Goal: Find specific fact

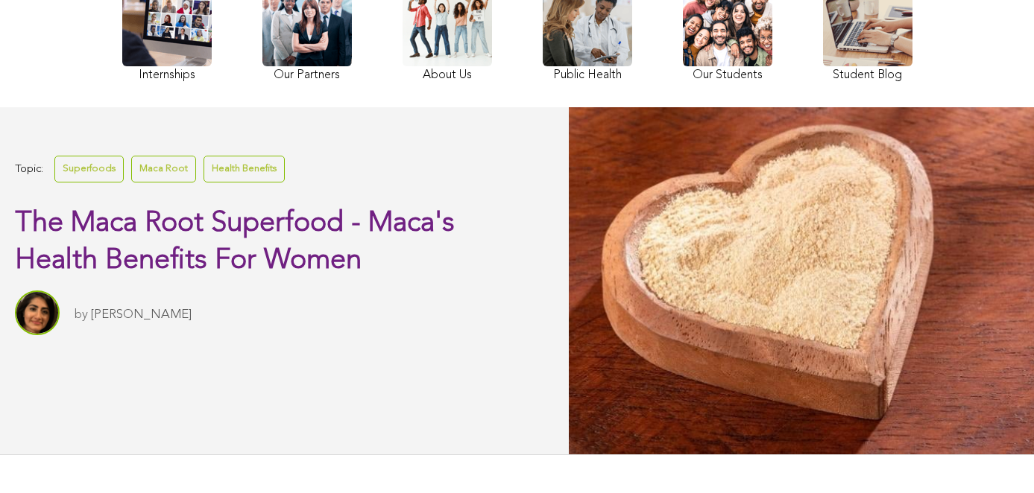
scroll to position [188, 0]
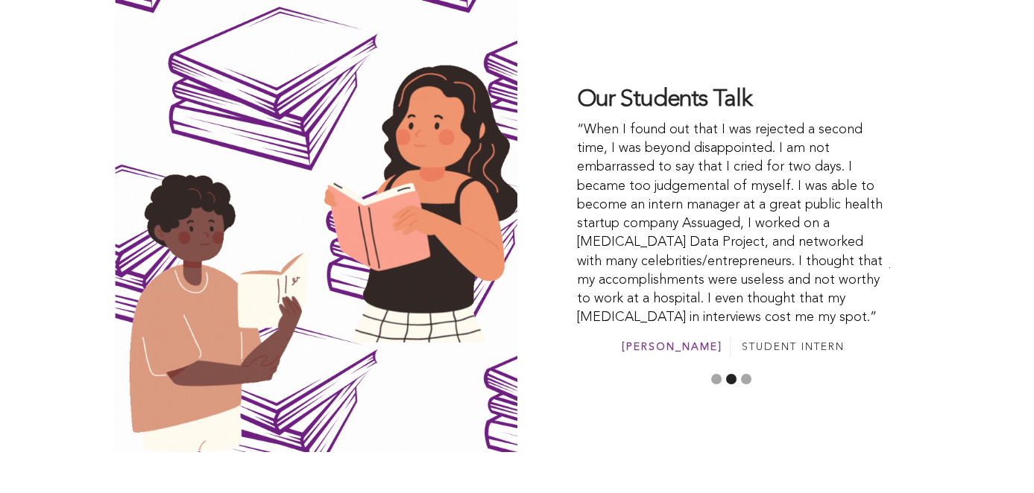
scroll to position [4013, 0]
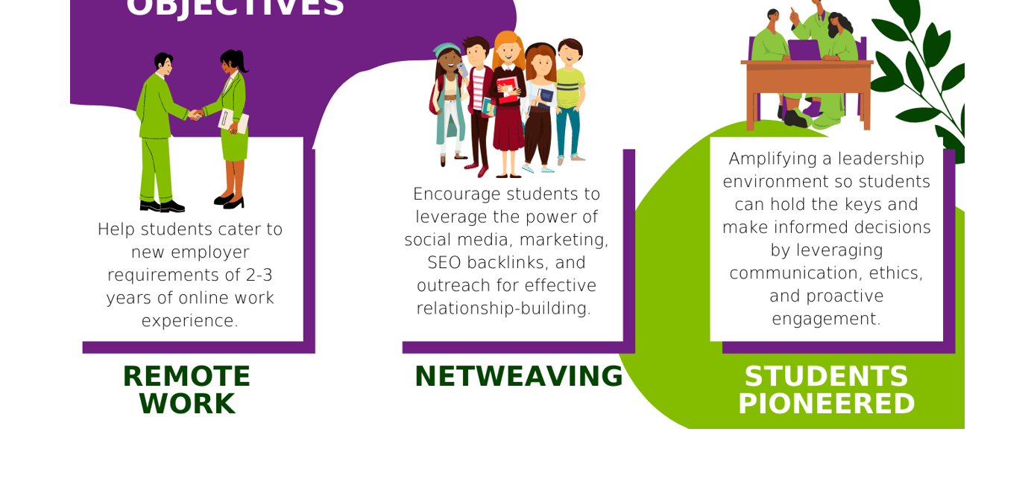
scroll to position [1351, 0]
